Goal: Information Seeking & Learning: Learn about a topic

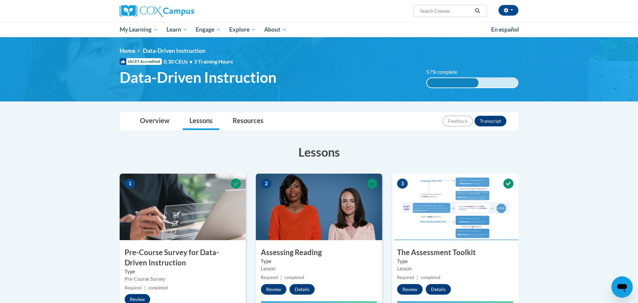
scroll to position [235, 0]
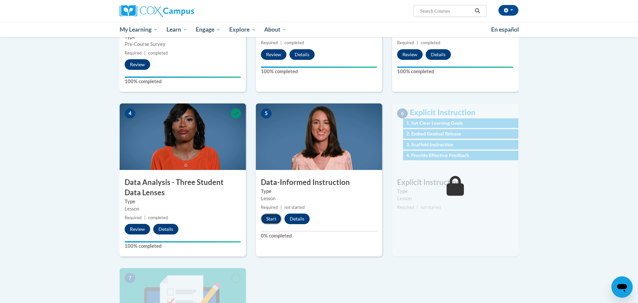
click at [261, 218] on button "Start" at bounding box center [271, 218] width 21 height 11
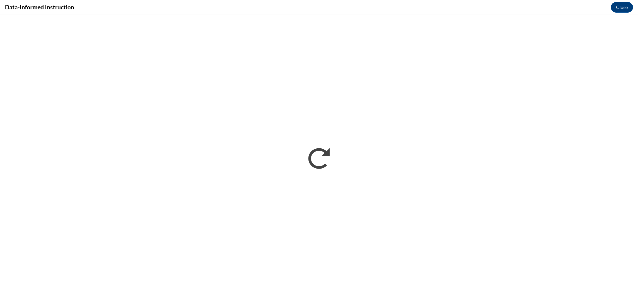
scroll to position [0, 0]
